Goal: Task Accomplishment & Management: Manage account settings

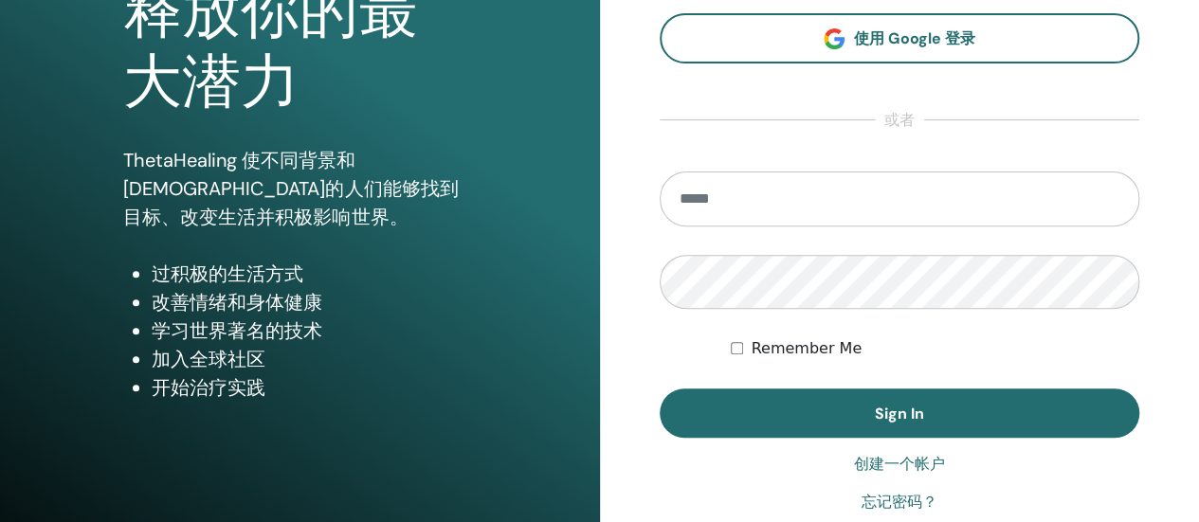
scroll to position [387, 0]
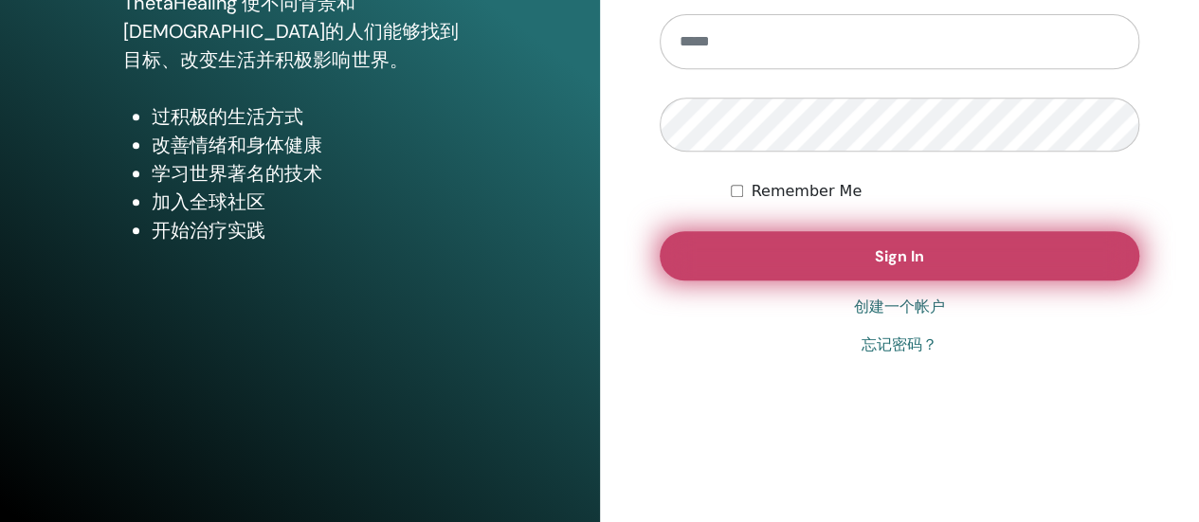
type input "**********"
click at [893, 249] on span "Sign In" at bounding box center [899, 257] width 49 height 20
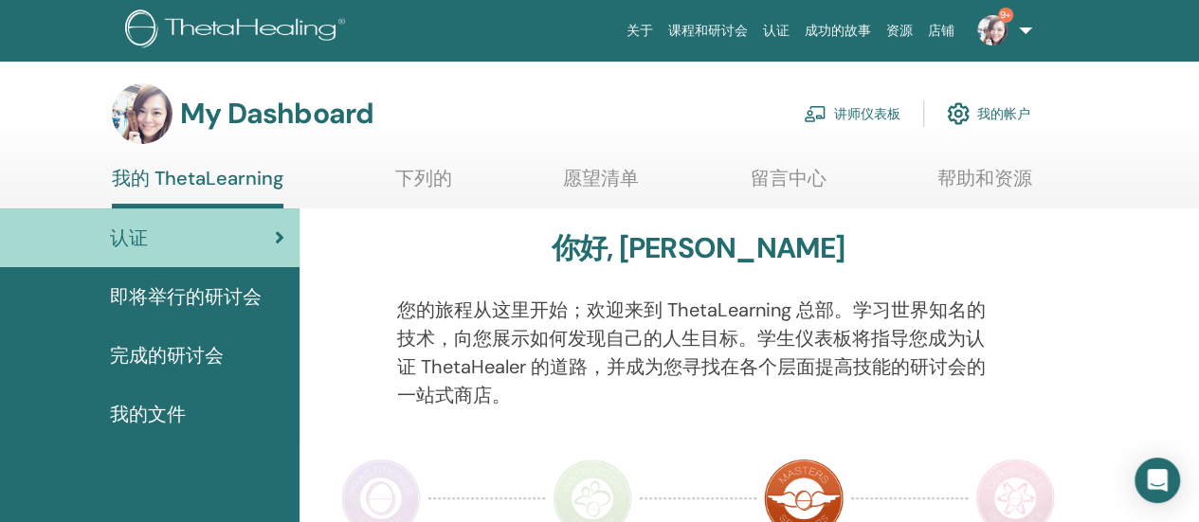
click at [877, 116] on link "讲师仪表板" at bounding box center [852, 114] width 97 height 42
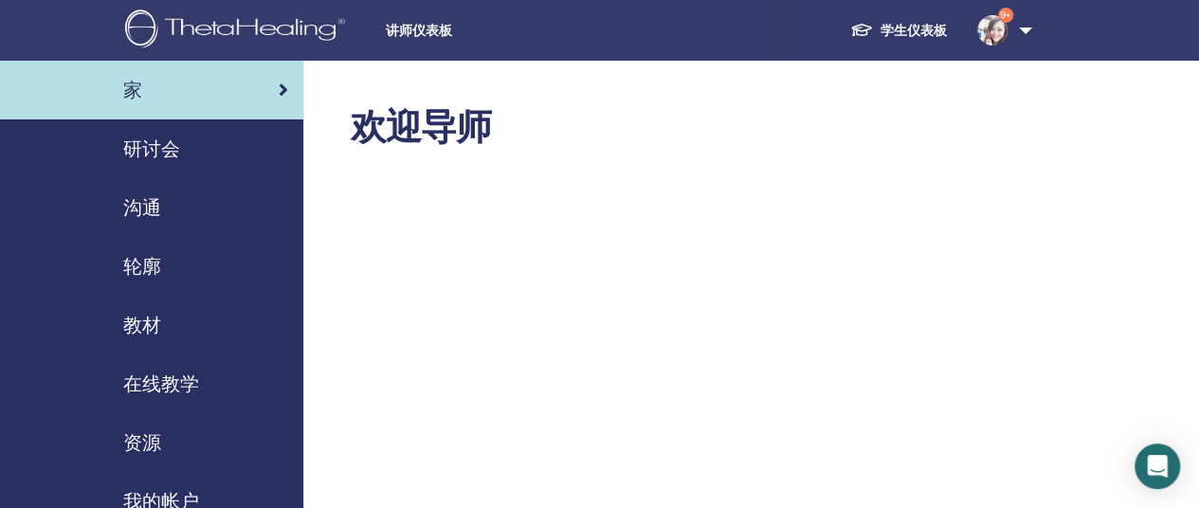
click at [158, 154] on span "研讨会" at bounding box center [151, 149] width 57 height 28
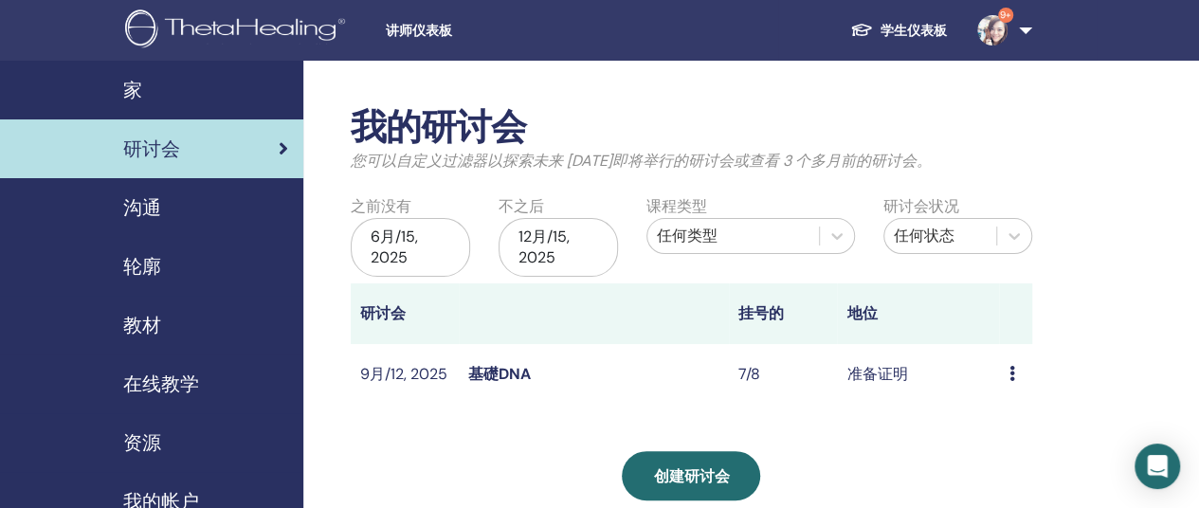
click at [1015, 376] on icon at bounding box center [1012, 373] width 6 height 15
click at [508, 374] on link "基礎DNA" at bounding box center [499, 374] width 63 height 20
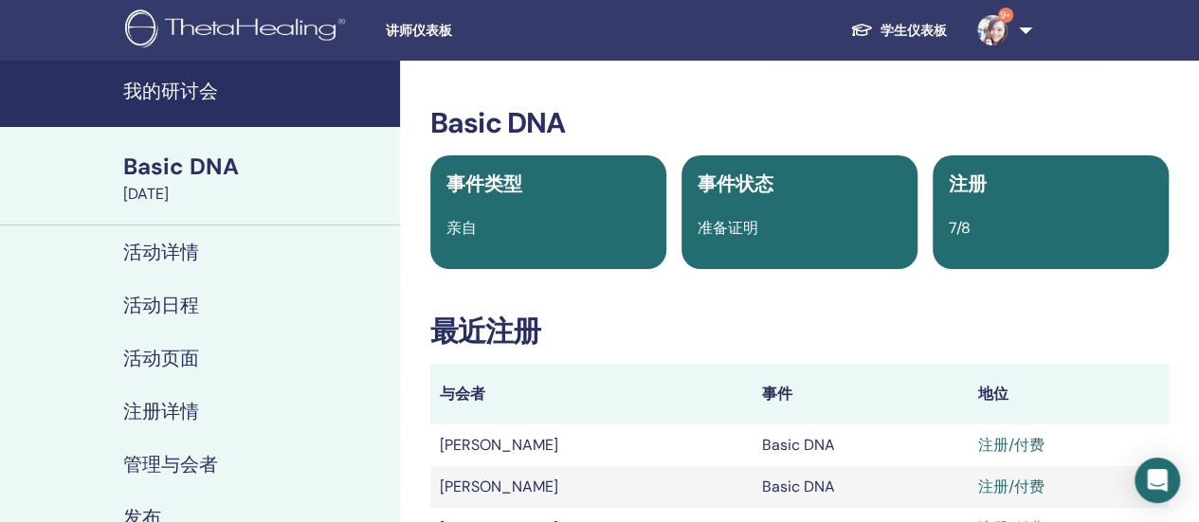
scroll to position [379, 0]
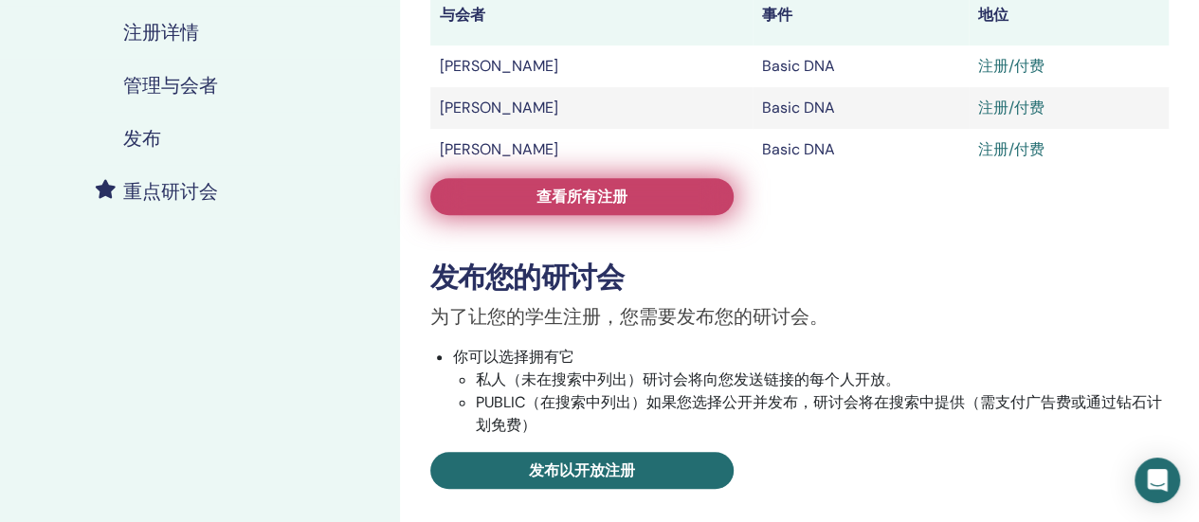
click at [670, 201] on link "查看所有注册" at bounding box center [581, 196] width 303 height 37
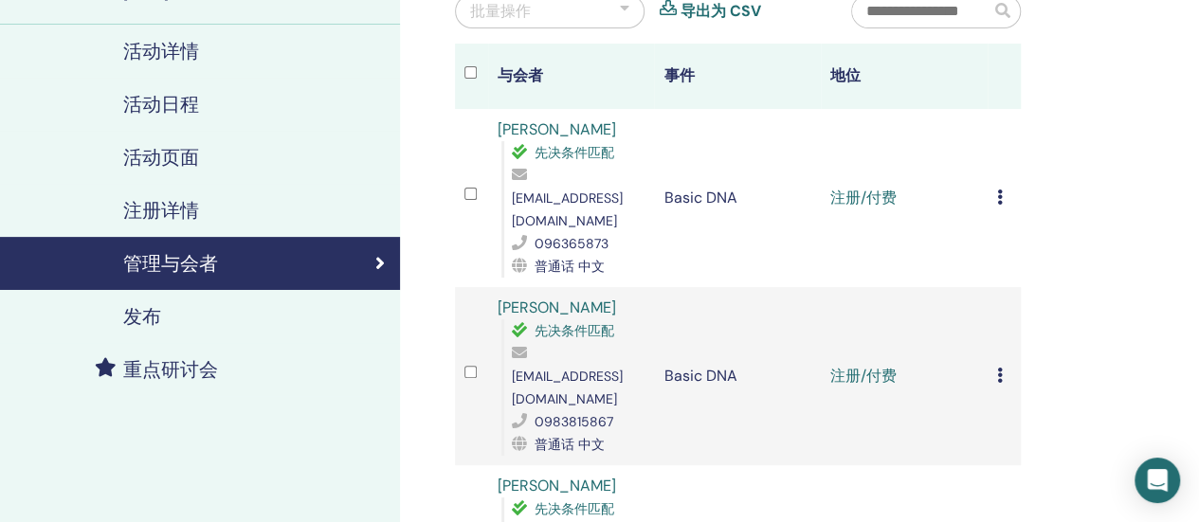
scroll to position [95, 0]
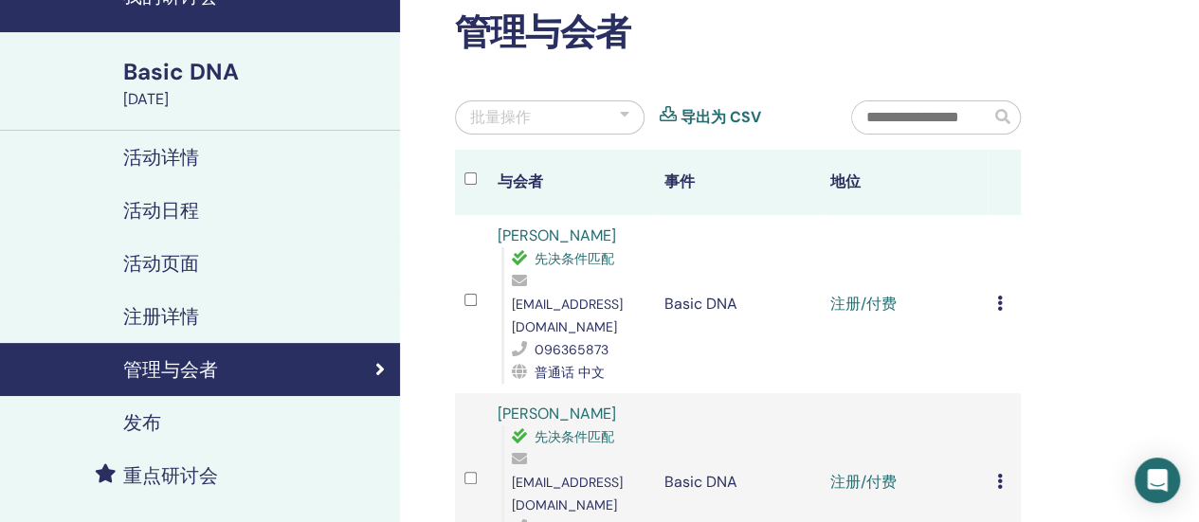
click at [537, 141] on div "批量操作 导出为 CSV" at bounding box center [639, 125] width 396 height 49
click at [552, 120] on div "批量操作" at bounding box center [550, 118] width 190 height 34
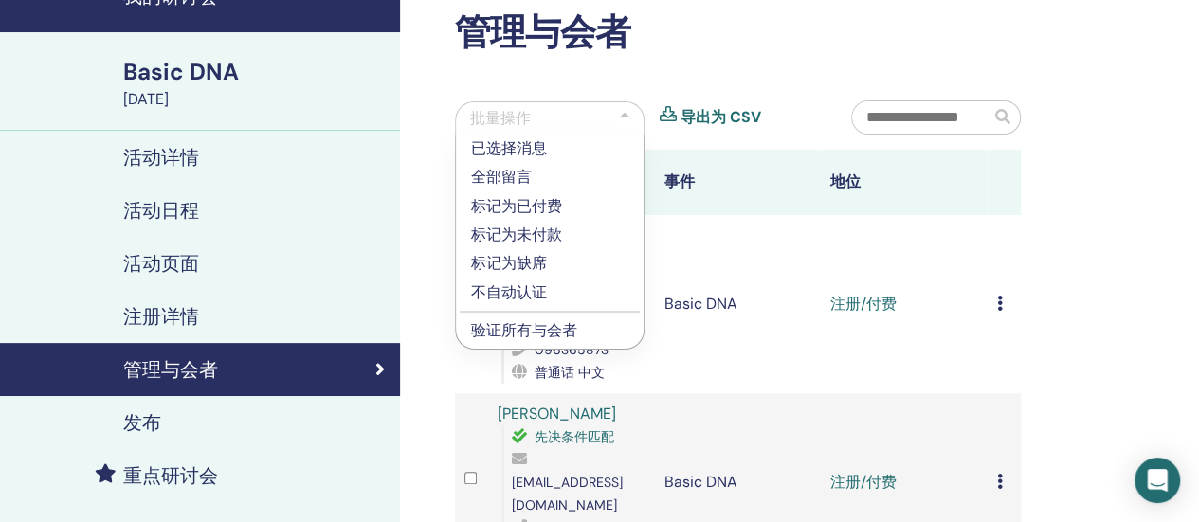
click at [614, 116] on div "批量操作" at bounding box center [550, 117] width 190 height 33
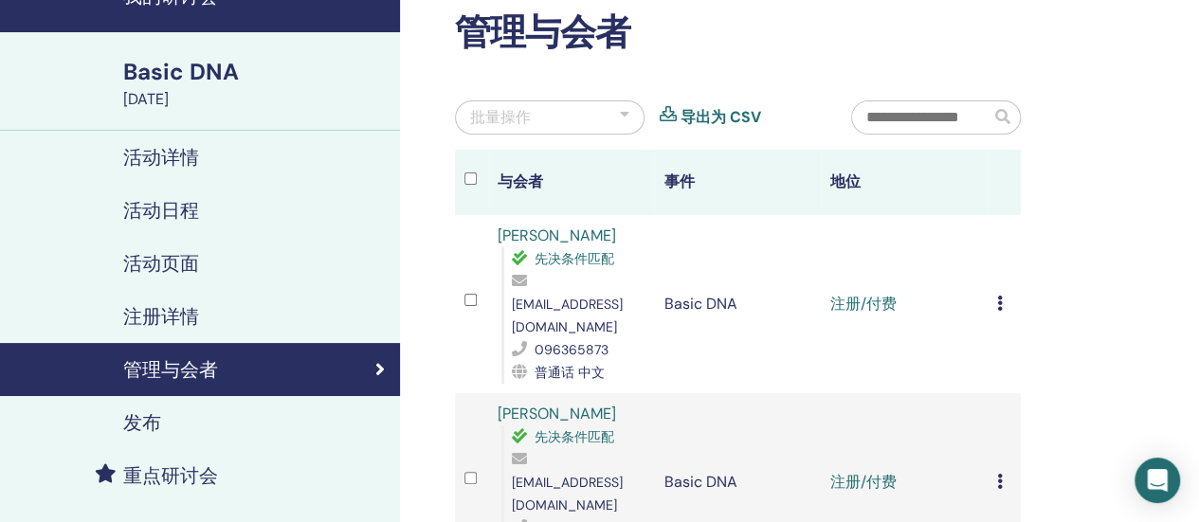
click at [547, 134] on div "批量操作 导出为 CSV" at bounding box center [639, 125] width 396 height 49
click at [555, 117] on div "批量操作" at bounding box center [550, 118] width 190 height 34
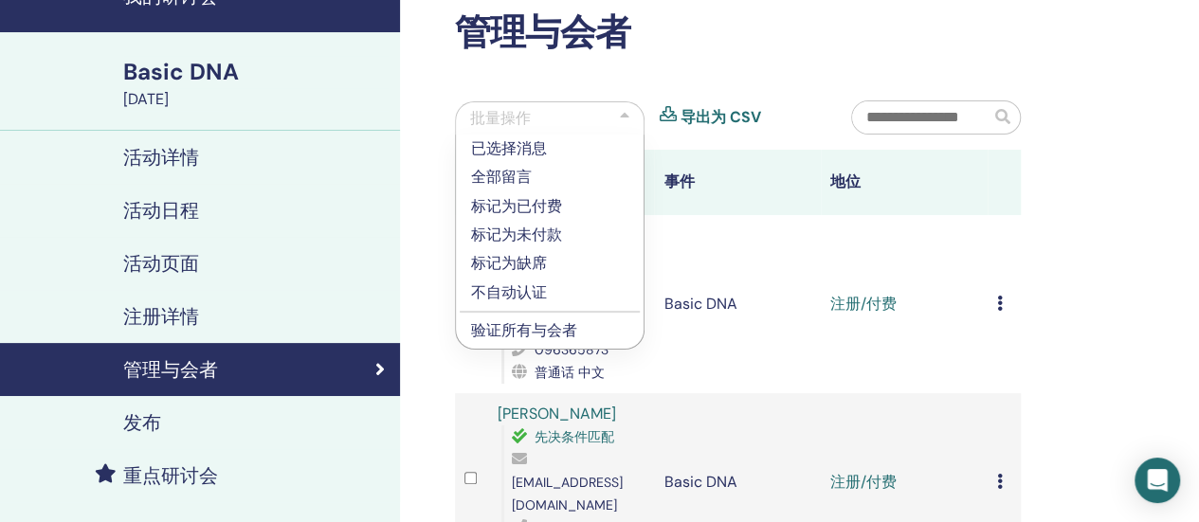
click at [525, 331] on p "验证所有与会者" at bounding box center [549, 331] width 157 height 23
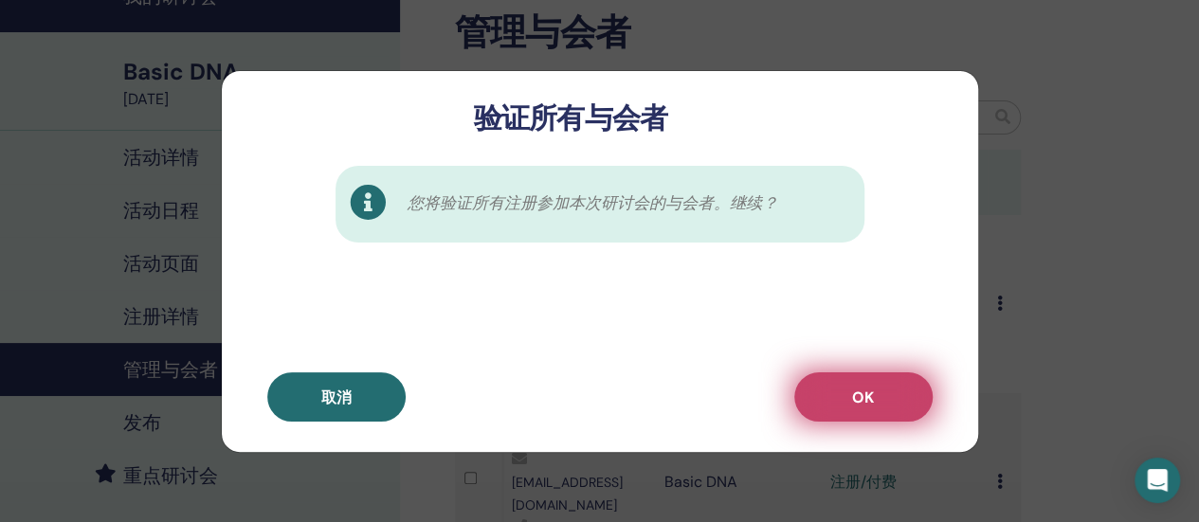
click at [820, 386] on button "OK" at bounding box center [864, 397] width 138 height 49
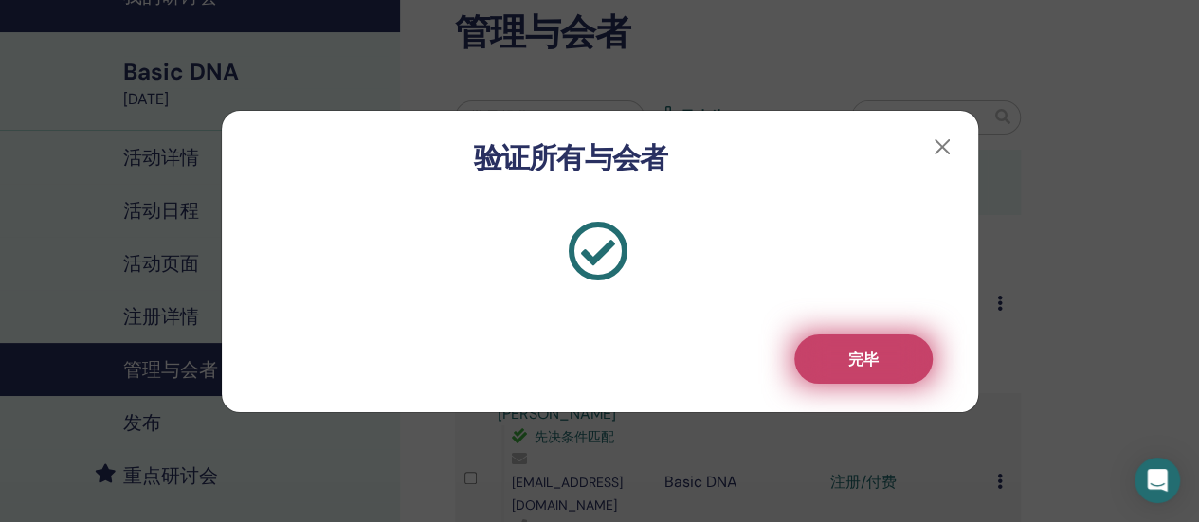
click at [904, 359] on button "完毕" at bounding box center [864, 359] width 138 height 49
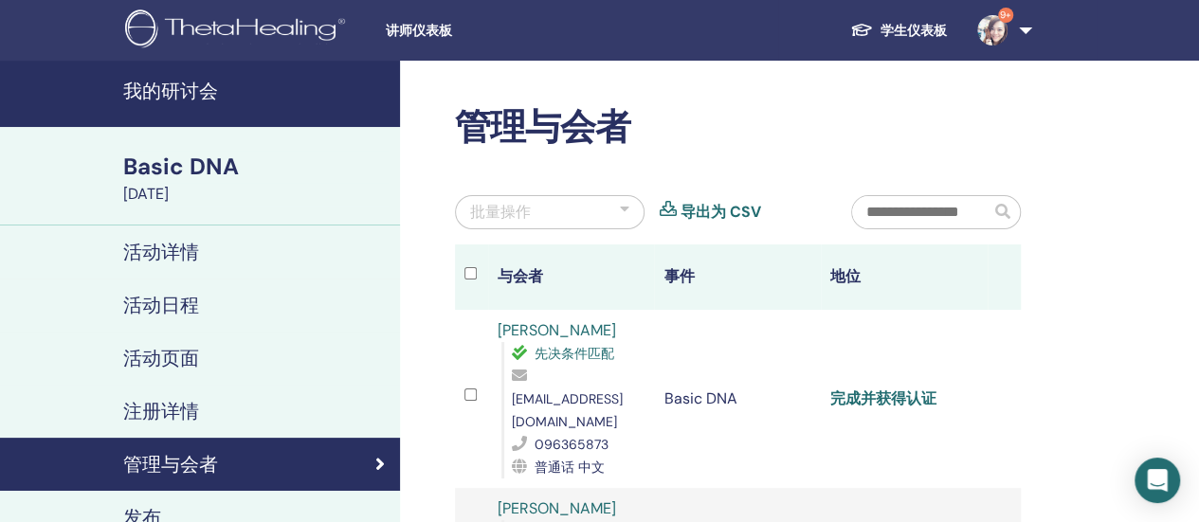
click at [889, 389] on link "完成并获得认证" at bounding box center [884, 399] width 106 height 20
click at [989, 27] on img at bounding box center [993, 30] width 30 height 30
